Goal: Navigation & Orientation: Find specific page/section

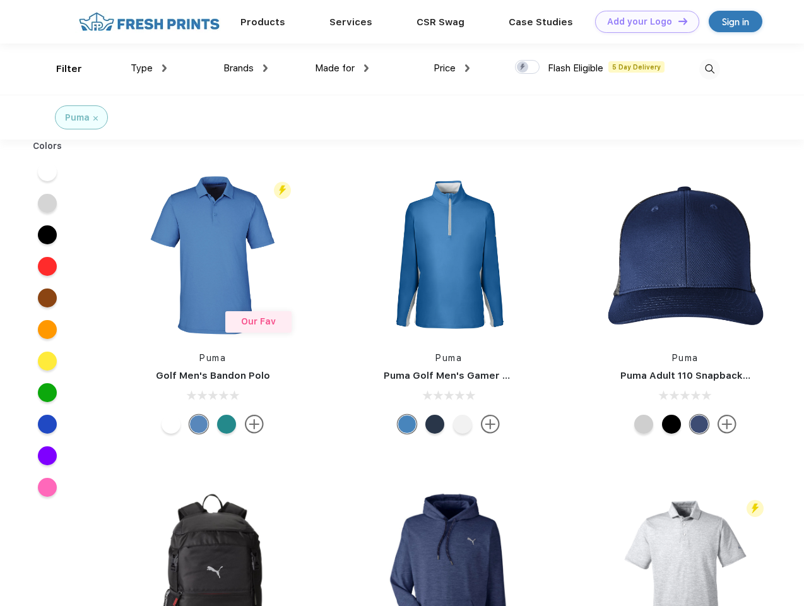
click at [642, 21] on link "Add your Logo Design Tool" at bounding box center [647, 22] width 104 height 22
click at [0, 0] on div "Design Tool" at bounding box center [0, 0] width 0 height 0
click at [677, 21] on link "Add your Logo Design Tool" at bounding box center [647, 22] width 104 height 22
click at [61, 69] on div "Filter" at bounding box center [69, 69] width 26 height 15
click at [149, 68] on span "Type" at bounding box center [142, 67] width 22 height 11
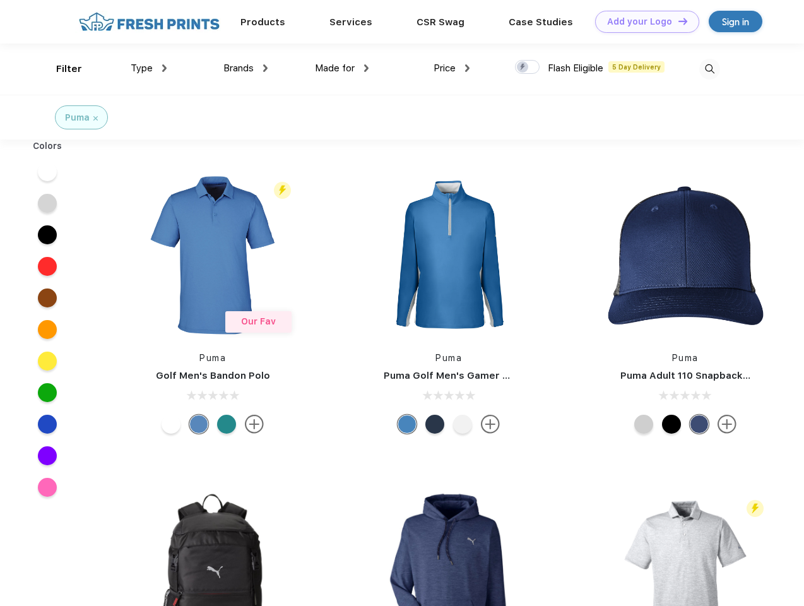
click at [246, 68] on span "Brands" at bounding box center [238, 67] width 30 height 11
click at [342, 68] on span "Made for" at bounding box center [335, 67] width 40 height 11
click at [452, 68] on span "Price" at bounding box center [445, 67] width 22 height 11
click at [528, 68] on div at bounding box center [527, 67] width 25 height 14
click at [523, 68] on input "checkbox" at bounding box center [519, 63] width 8 height 8
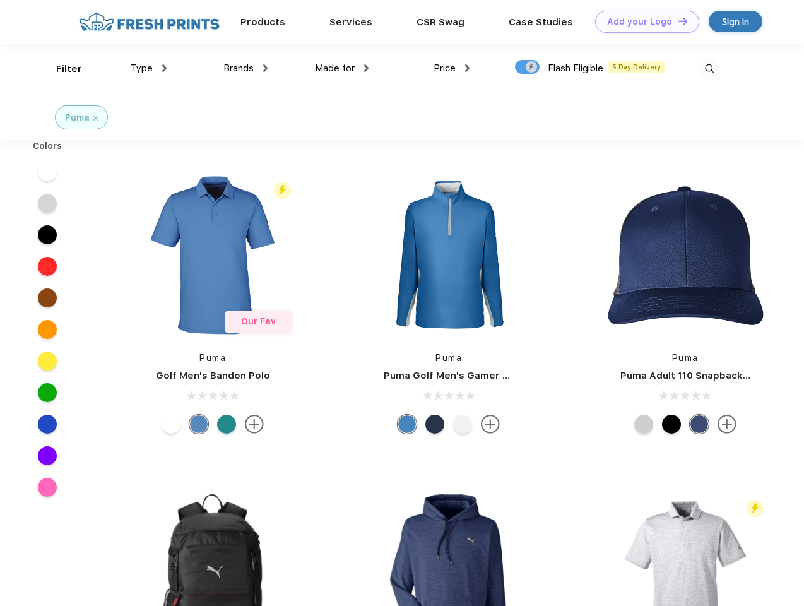
click at [709, 69] on img at bounding box center [709, 69] width 21 height 21
